Goal: Information Seeking & Learning: Learn about a topic

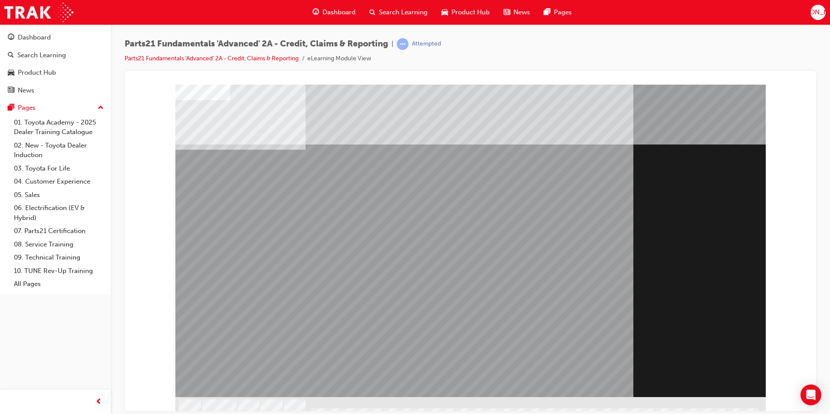
scroll to position [6, 0]
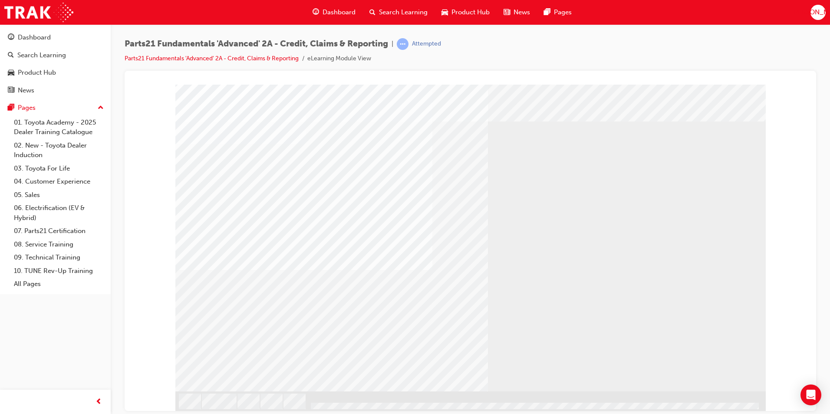
scroll to position [0, 0]
